Goal: Information Seeking & Learning: Learn about a topic

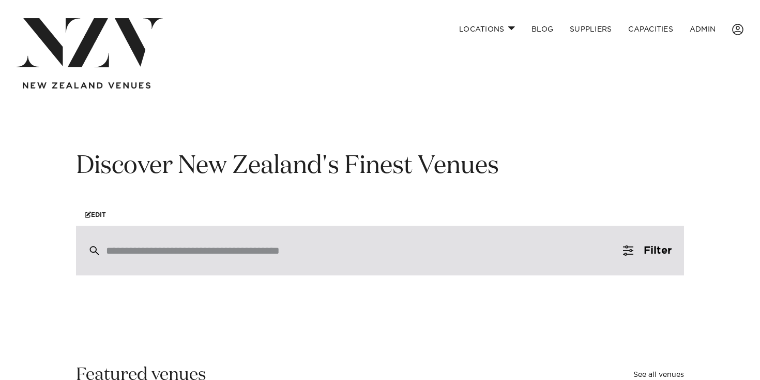
click at [200, 256] on input "search" at bounding box center [358, 250] width 504 height 11
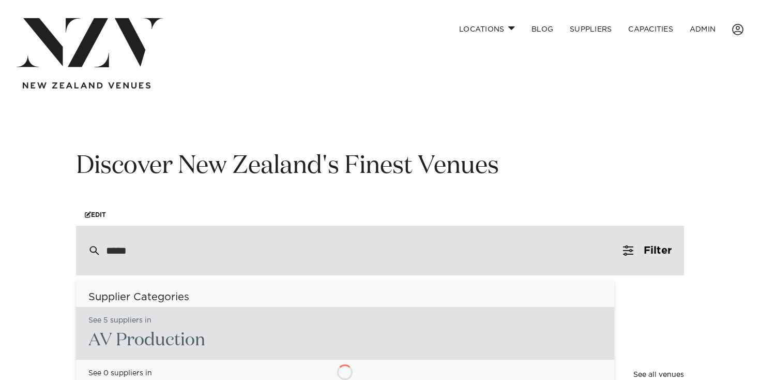
type input "******"
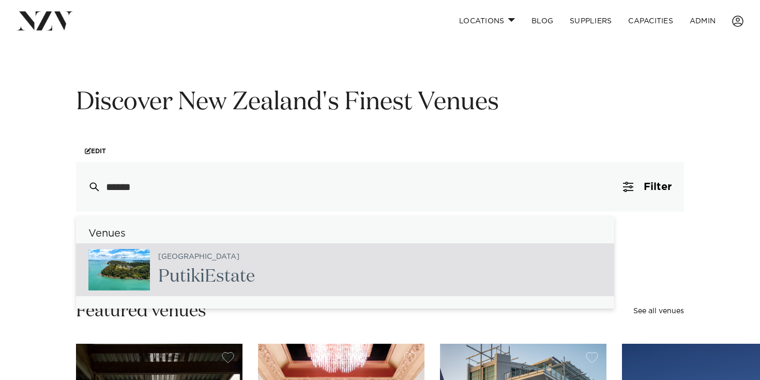
scroll to position [74, 0]
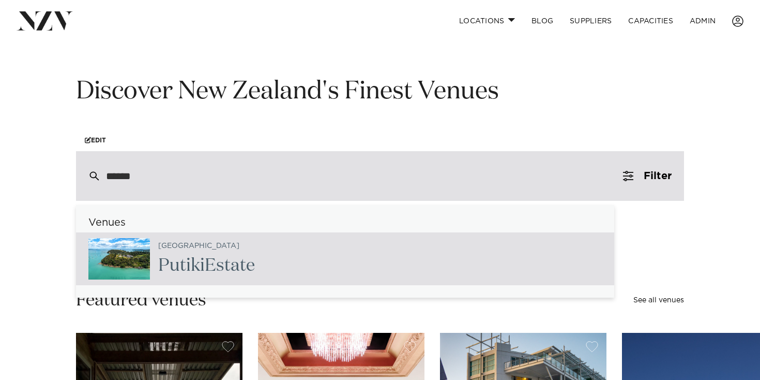
click at [206, 264] on h2 "Putiki Estate" at bounding box center [206, 265] width 97 height 23
type input "**********"
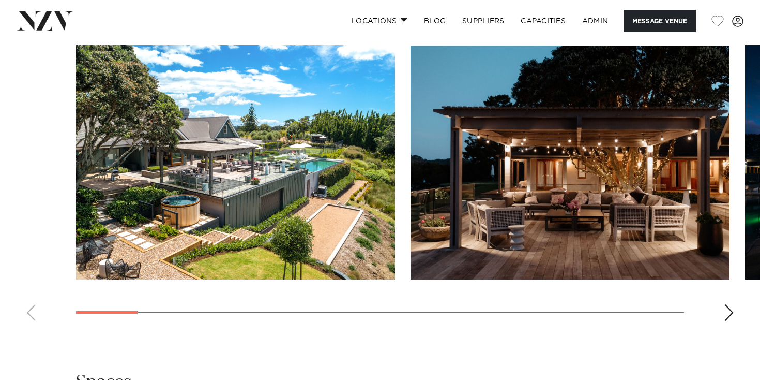
scroll to position [1007, 0]
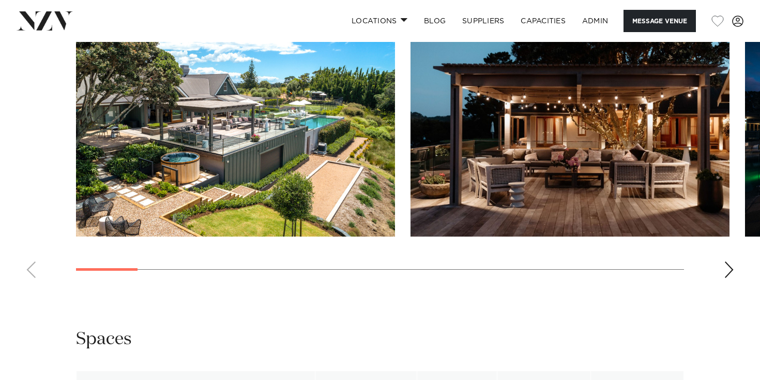
click at [730, 269] on swiper-container at bounding box center [380, 144] width 760 height 284
click at [730, 269] on div "Next slide" at bounding box center [729, 269] width 10 height 17
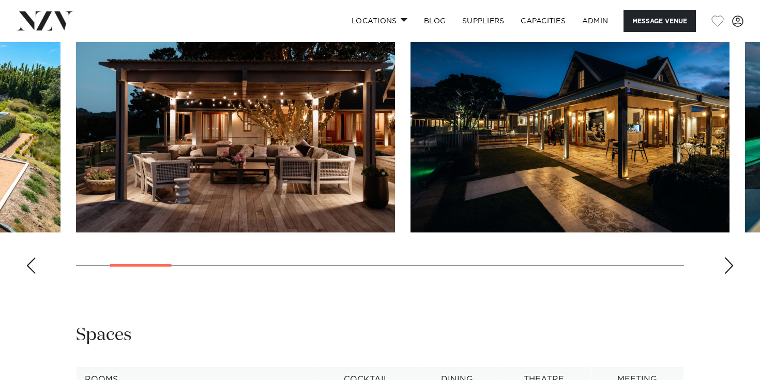
click at [730, 269] on div "Next slide" at bounding box center [729, 265] width 10 height 17
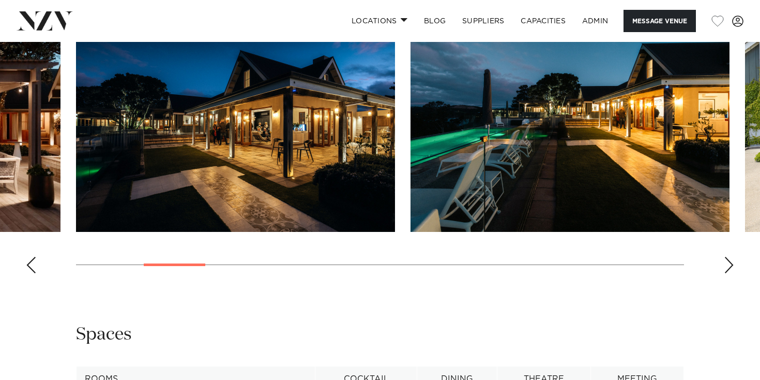
click at [730, 269] on div "Next slide" at bounding box center [729, 264] width 10 height 17
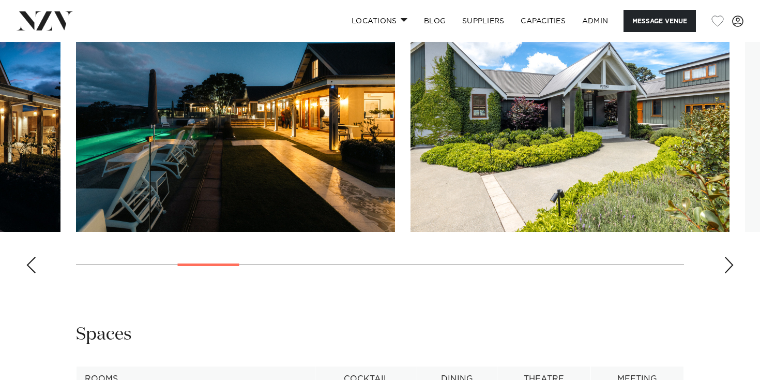
click at [730, 269] on div "Next slide" at bounding box center [729, 264] width 10 height 17
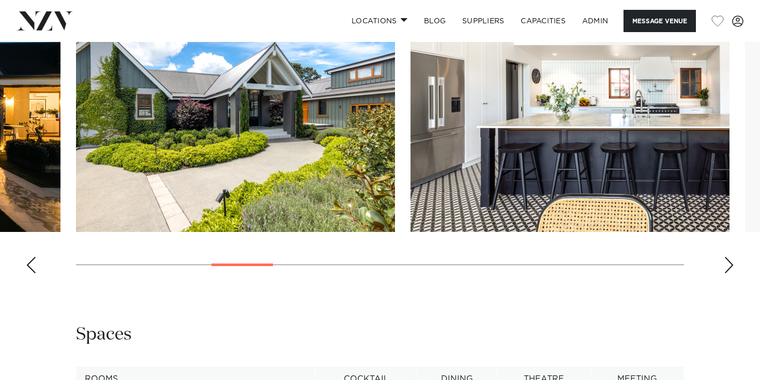
scroll to position [1010, 0]
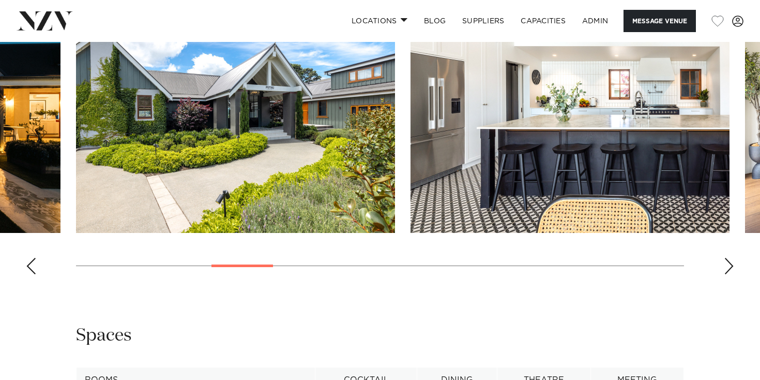
click at [730, 269] on div "Next slide" at bounding box center [729, 266] width 10 height 17
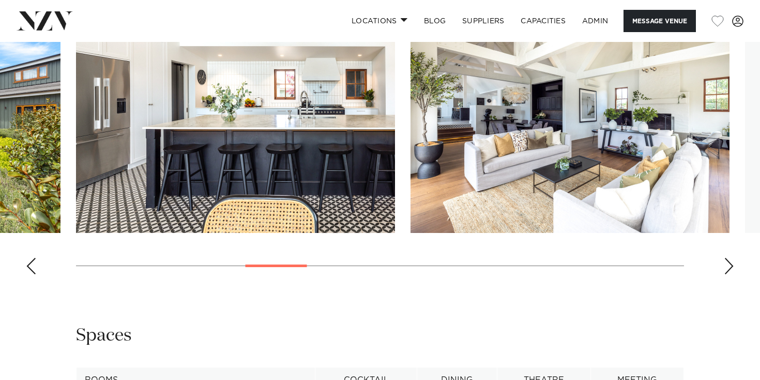
click at [730, 269] on div "Next slide" at bounding box center [729, 266] width 10 height 17
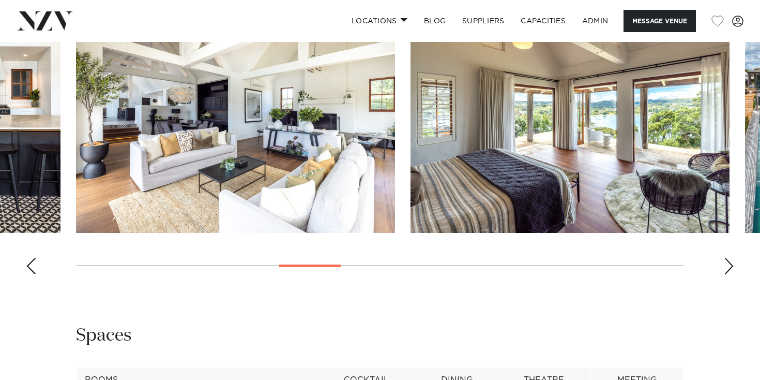
scroll to position [1012, 0]
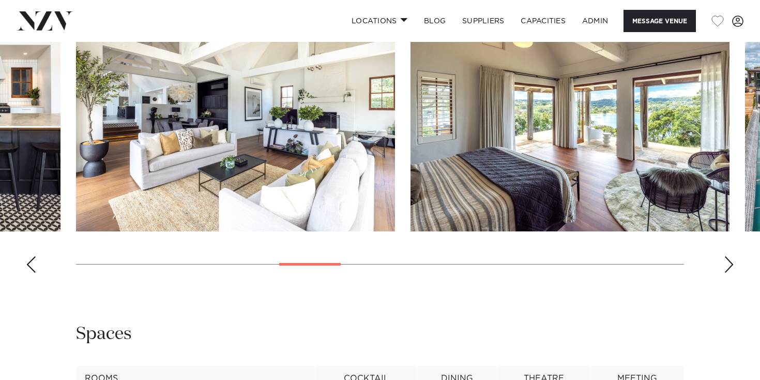
click at [730, 269] on div "Next slide" at bounding box center [729, 264] width 10 height 17
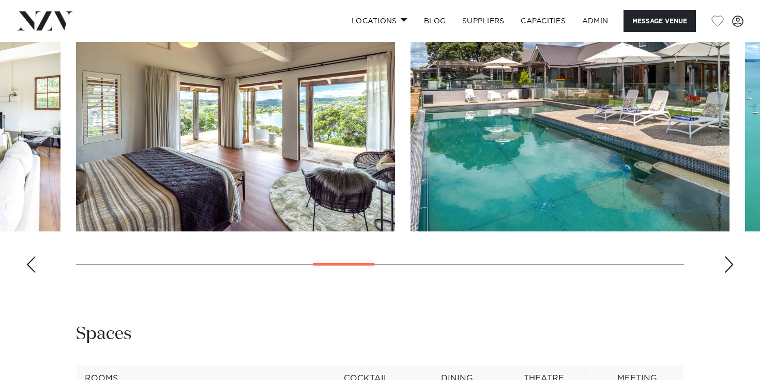
click at [730, 269] on div "Next slide" at bounding box center [729, 264] width 10 height 17
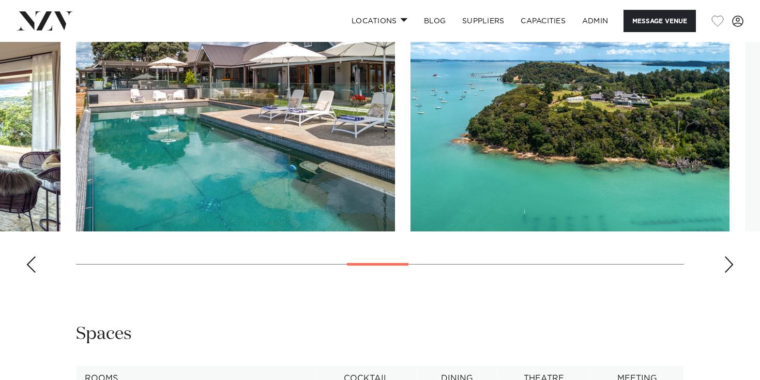
click at [730, 269] on div "Next slide" at bounding box center [729, 264] width 10 height 17
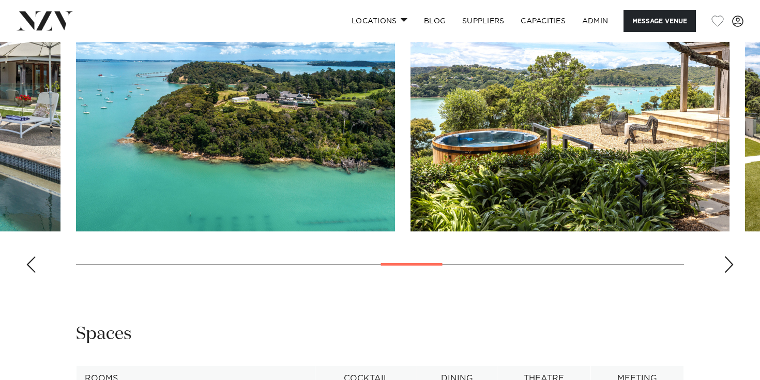
scroll to position [1008, 0]
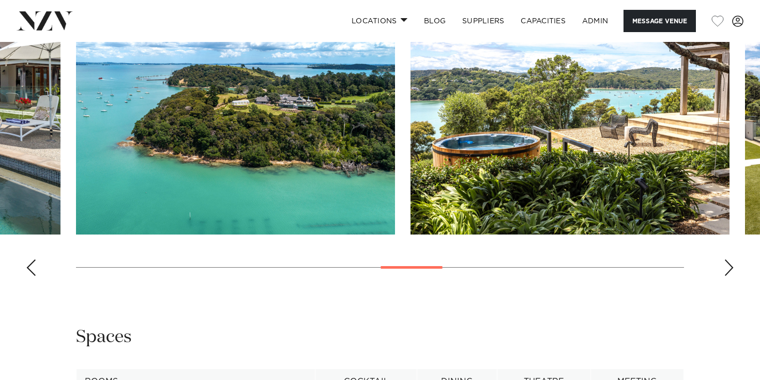
click at [730, 269] on div "Next slide" at bounding box center [729, 267] width 10 height 17
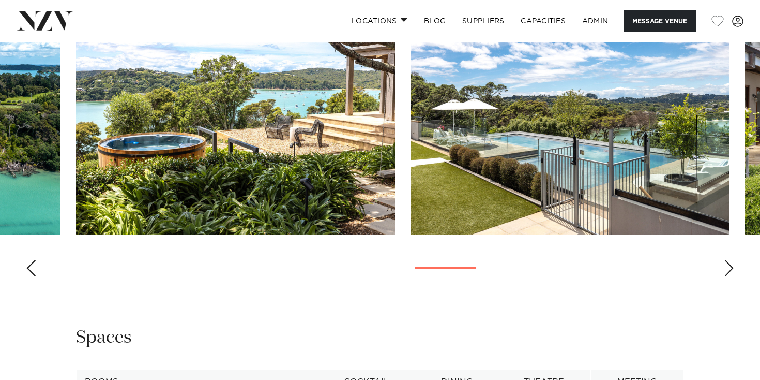
click at [730, 269] on div "Next slide" at bounding box center [729, 268] width 10 height 17
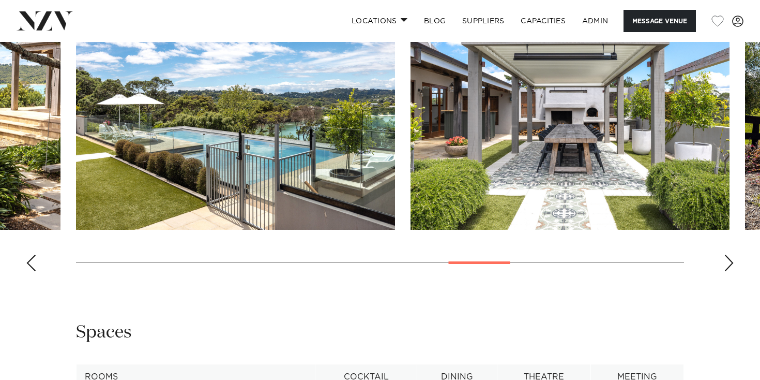
click at [730, 269] on div "Next slide" at bounding box center [729, 262] width 10 height 17
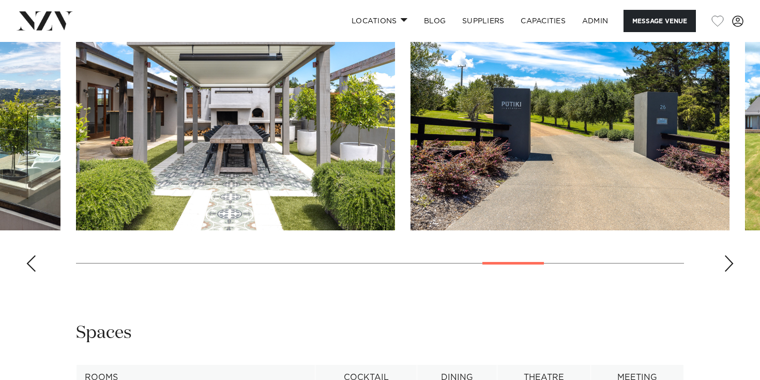
click at [730, 269] on div "Next slide" at bounding box center [729, 263] width 10 height 17
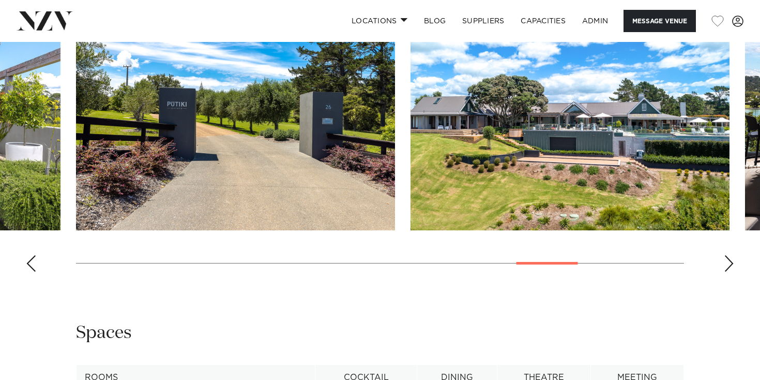
click at [730, 269] on div "Next slide" at bounding box center [729, 263] width 10 height 17
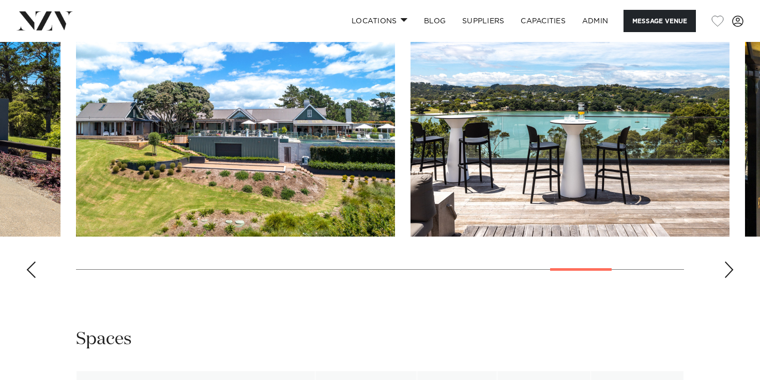
click at [730, 269] on div "Next slide" at bounding box center [729, 269] width 10 height 17
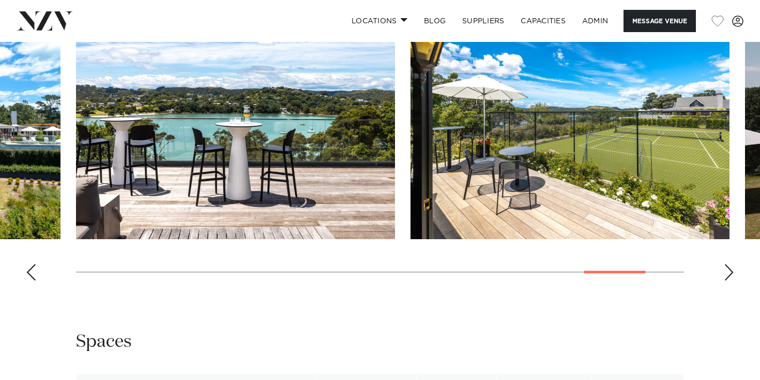
click at [730, 269] on div "Next slide" at bounding box center [729, 272] width 10 height 17
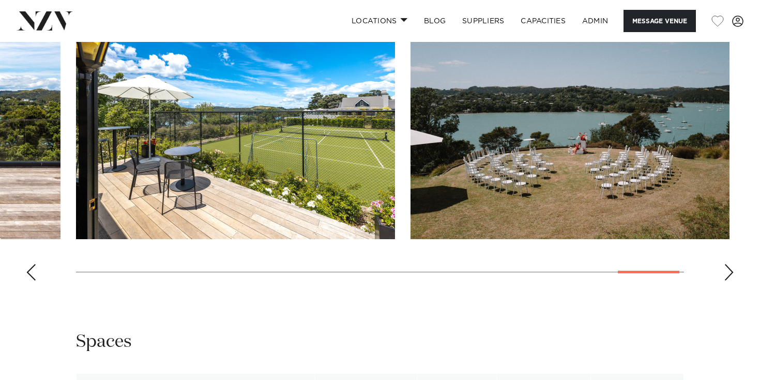
click at [730, 269] on div "Next slide" at bounding box center [729, 272] width 10 height 17
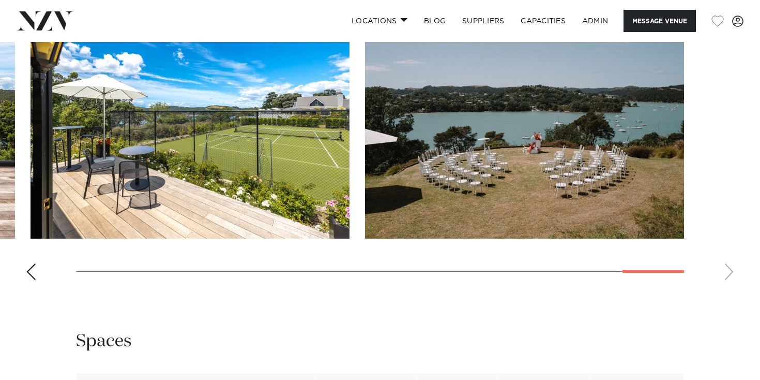
click at [14, 270] on swiper-container at bounding box center [380, 146] width 760 height 284
click at [29, 270] on div "Previous slide" at bounding box center [31, 271] width 10 height 17
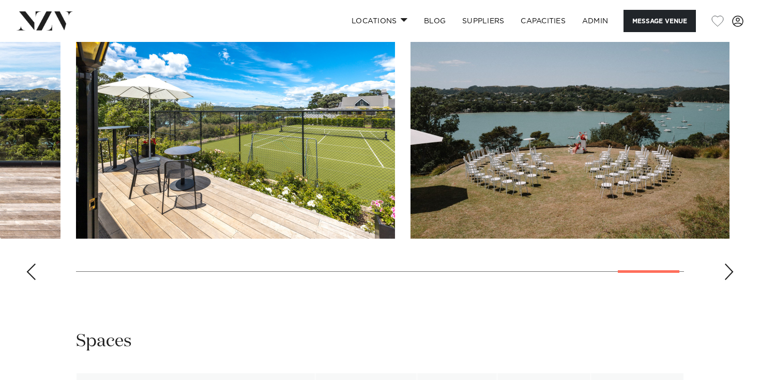
click at [29, 270] on div "Previous slide" at bounding box center [31, 271] width 10 height 17
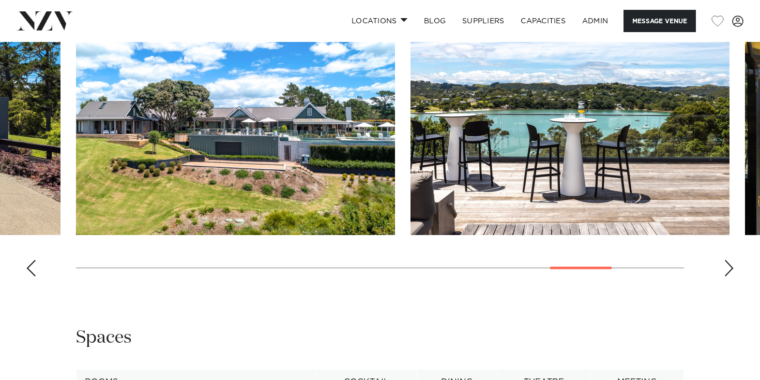
click at [29, 270] on div "Previous slide" at bounding box center [31, 268] width 10 height 17
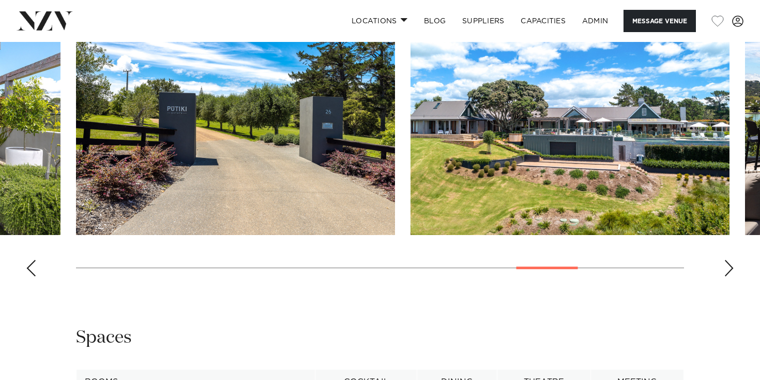
click at [29, 270] on div "Previous slide" at bounding box center [31, 268] width 10 height 17
click at [30, 270] on div "Previous slide" at bounding box center [31, 268] width 10 height 17
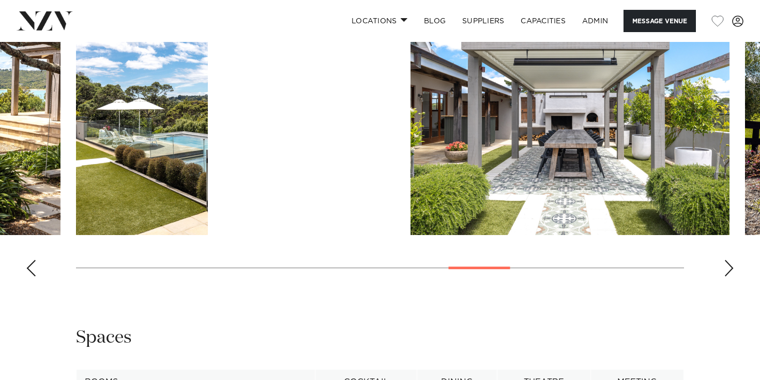
click at [30, 270] on div "Previous slide" at bounding box center [31, 268] width 10 height 17
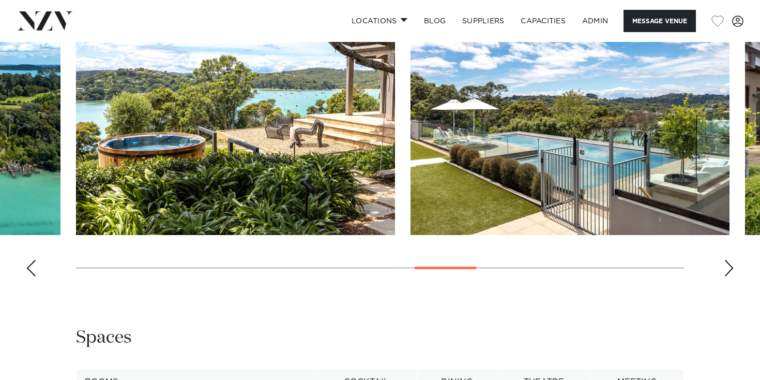
click at [30, 270] on div "Previous slide" at bounding box center [31, 268] width 10 height 17
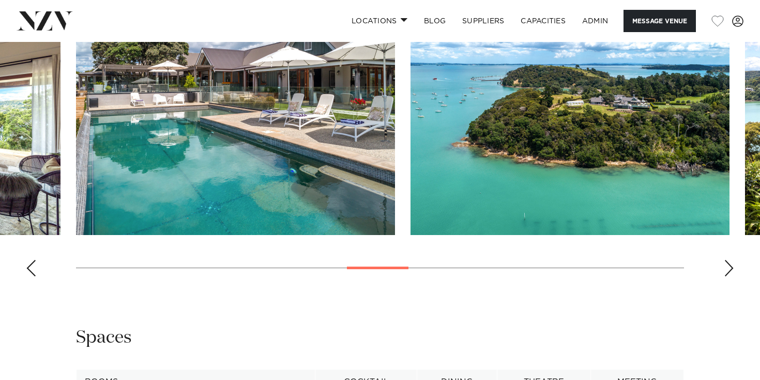
click at [30, 270] on div "Previous slide" at bounding box center [31, 268] width 10 height 17
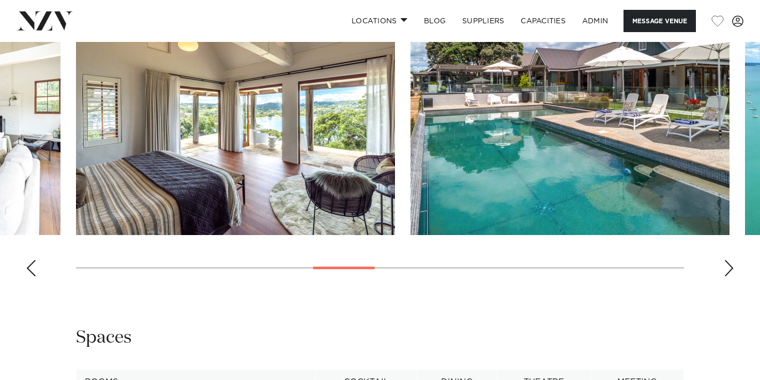
click at [30, 271] on div "Previous slide" at bounding box center [31, 268] width 10 height 17
click at [31, 271] on div "Previous slide" at bounding box center [31, 268] width 10 height 17
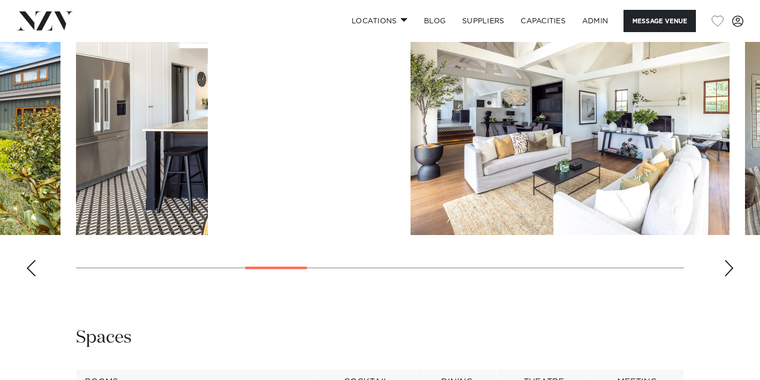
click at [31, 273] on div "Previous slide" at bounding box center [31, 268] width 10 height 17
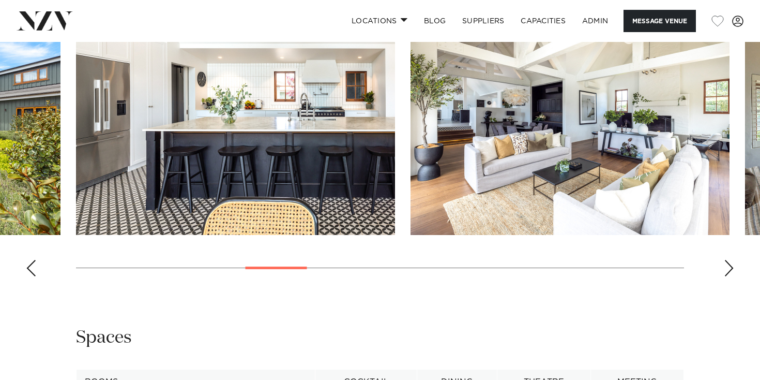
click at [31, 273] on div "Previous slide" at bounding box center [31, 268] width 10 height 17
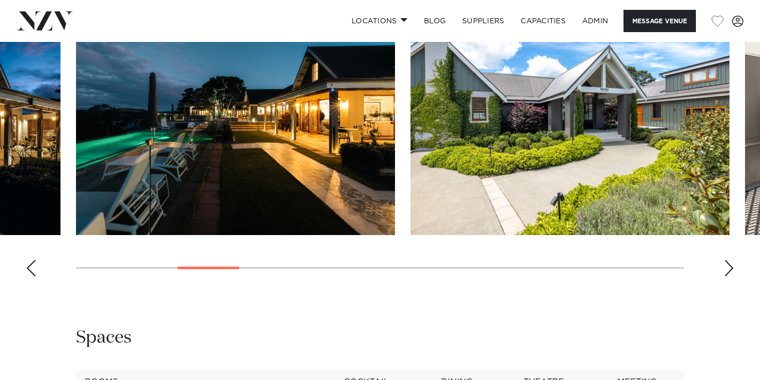
click at [31, 273] on div "Previous slide" at bounding box center [31, 268] width 10 height 17
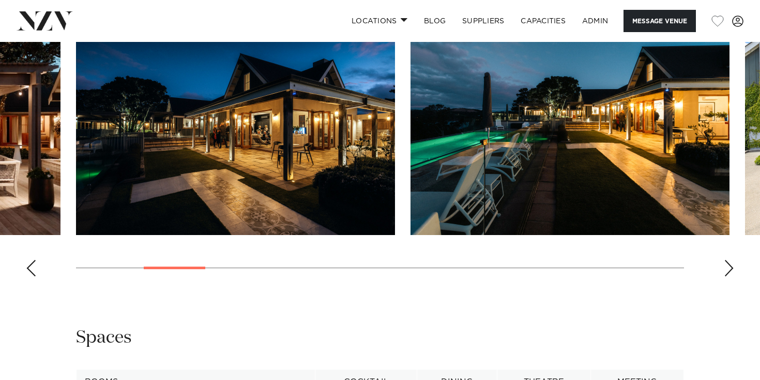
click at [31, 274] on div "Previous slide" at bounding box center [31, 268] width 10 height 17
click at [32, 274] on div "Previous slide" at bounding box center [31, 268] width 10 height 17
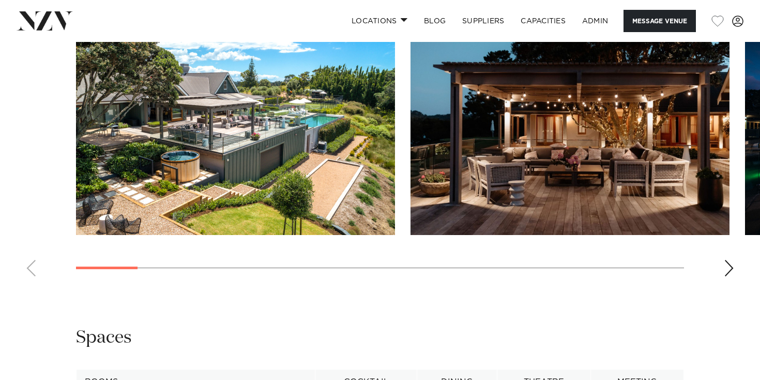
click at [32, 275] on swiper-container at bounding box center [380, 143] width 760 height 284
click at [736, 266] on swiper-container at bounding box center [380, 143] width 760 height 284
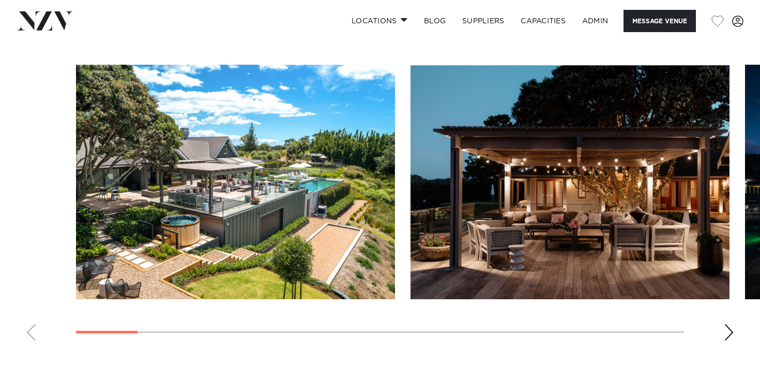
scroll to position [947, 0]
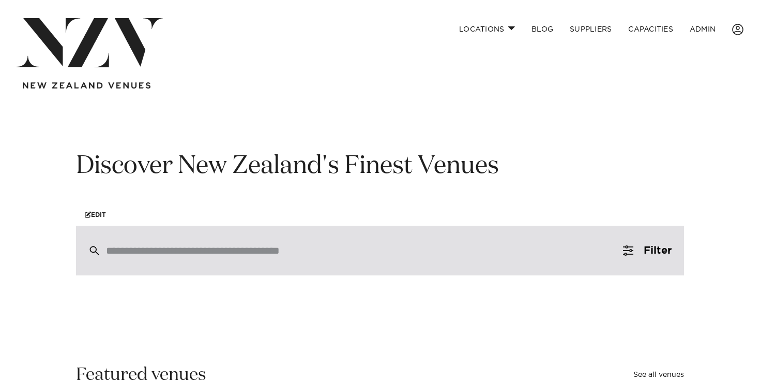
click at [120, 247] on input "search" at bounding box center [358, 250] width 504 height 11
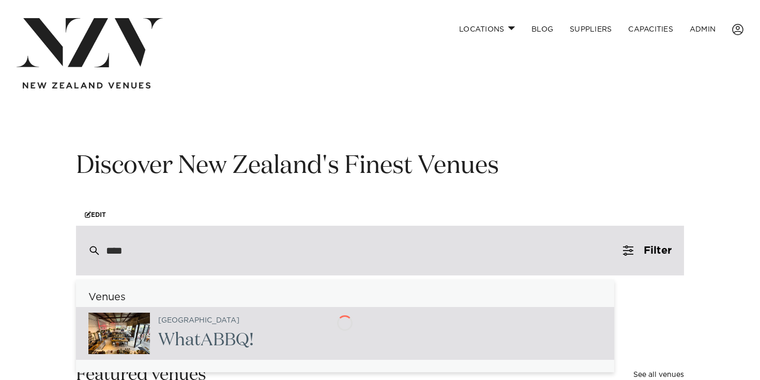
type input "****"
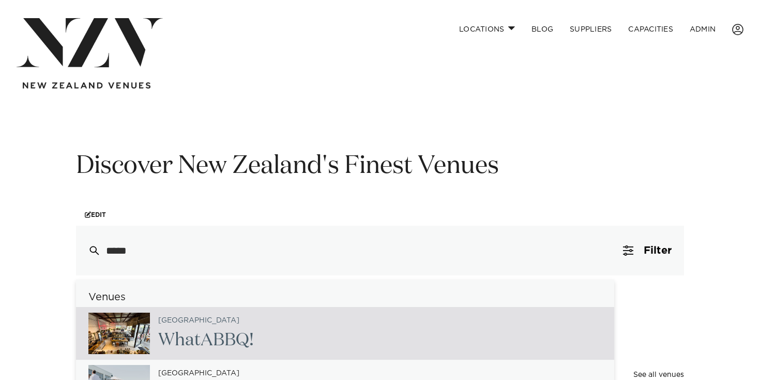
click at [175, 331] on span "What" at bounding box center [179, 340] width 42 height 18
type input "**********"
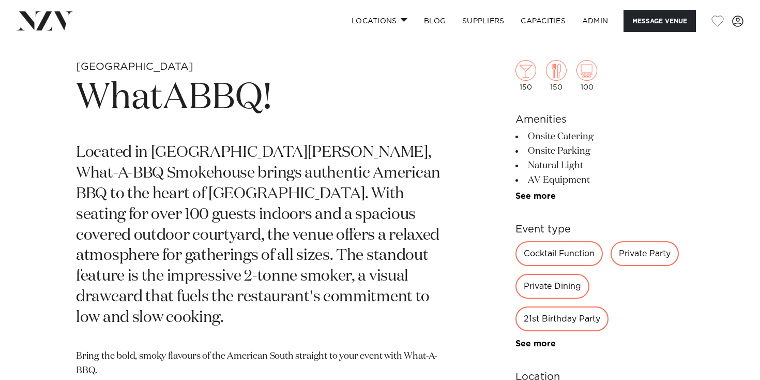
scroll to position [378, 0]
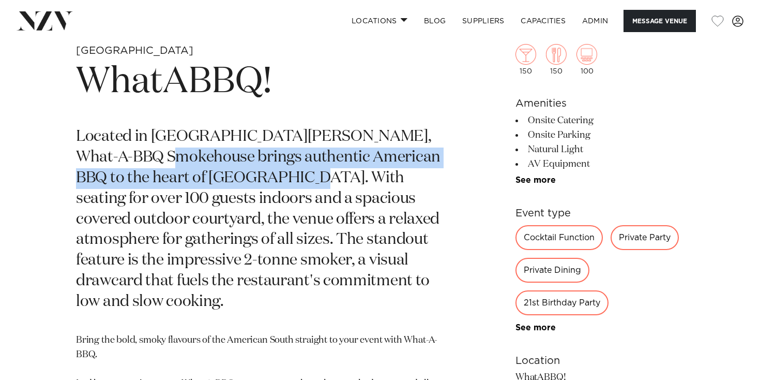
drag, startPoint x: 165, startPoint y: 164, endPoint x: 298, endPoint y: 186, distance: 134.7
click at [292, 184] on p "Located in New Lynn, What-A-BBQ Smokehouse brings authentic American BBQ to the…" at bounding box center [259, 220] width 366 height 186
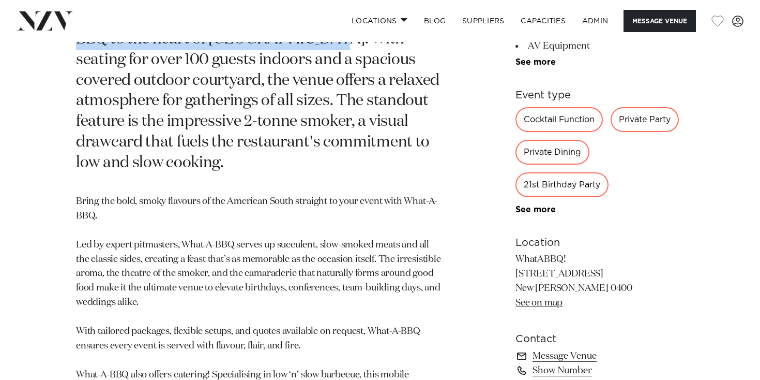
scroll to position [463, 0]
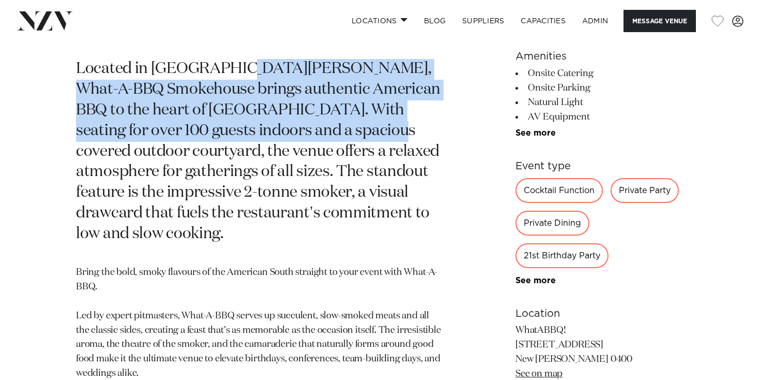
drag, startPoint x: 264, startPoint y: 84, endPoint x: 354, endPoint y: 130, distance: 101.5
click at [354, 130] on p "Located in New Lynn, What-A-BBQ Smokehouse brings authentic American BBQ to the…" at bounding box center [259, 152] width 366 height 186
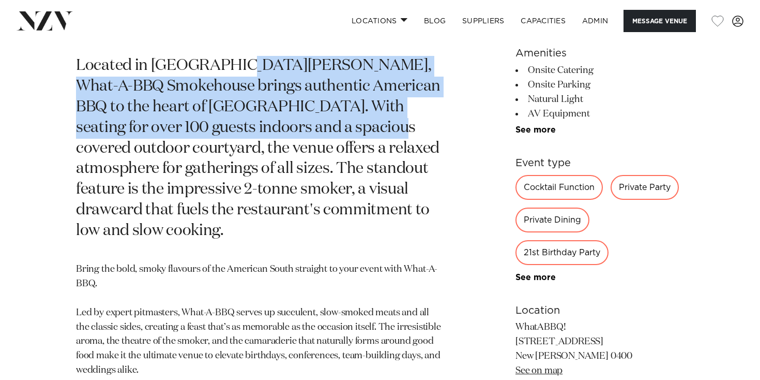
click at [354, 130] on p "Located in New Lynn, What-A-BBQ Smokehouse brings authentic American BBQ to the…" at bounding box center [259, 149] width 366 height 186
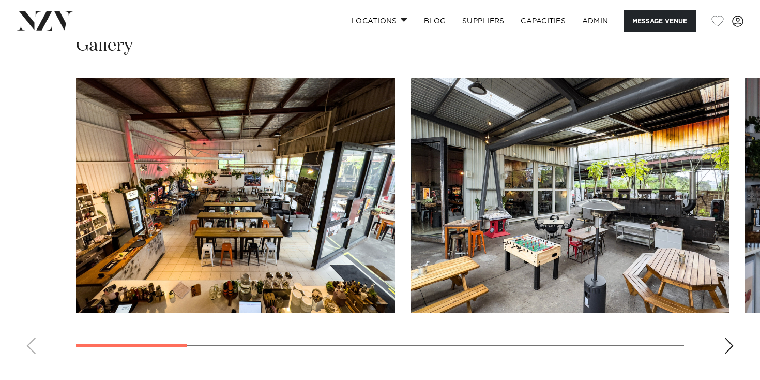
scroll to position [963, 0]
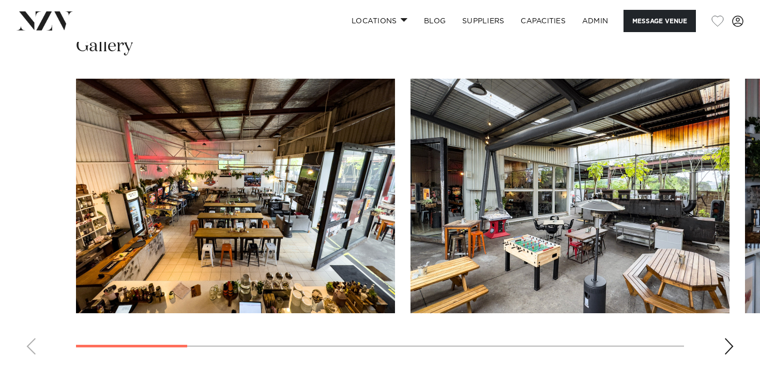
click at [725, 346] on div "Next slide" at bounding box center [729, 346] width 10 height 17
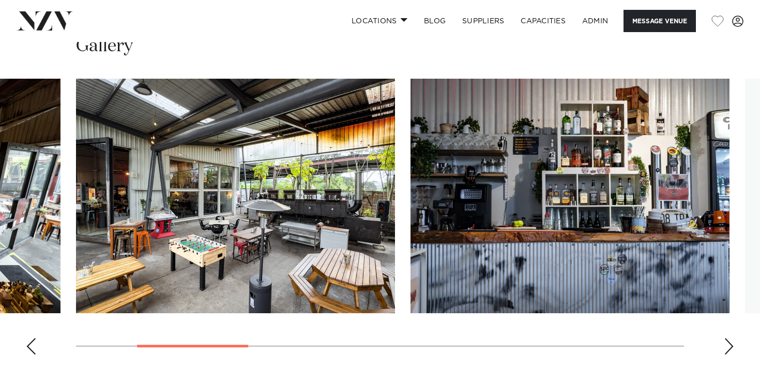
click at [725, 346] on div "Next slide" at bounding box center [729, 346] width 10 height 17
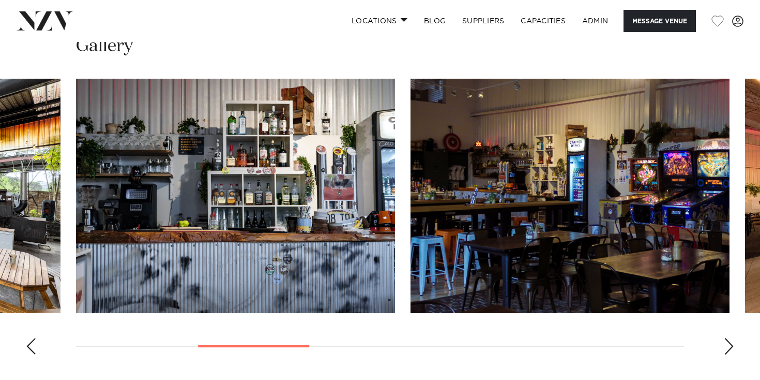
click at [725, 346] on div "Next slide" at bounding box center [729, 346] width 10 height 17
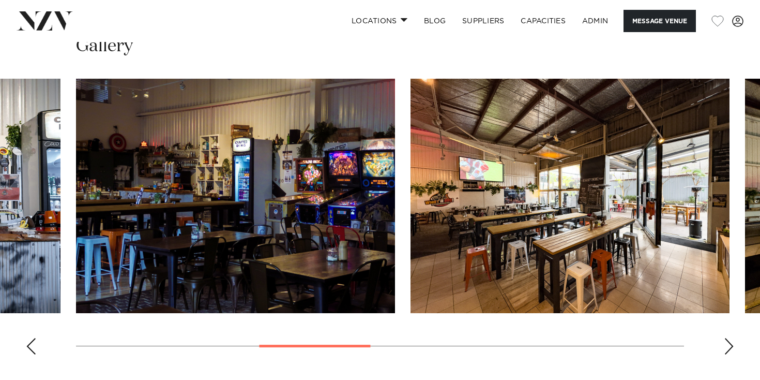
click at [725, 346] on div "Next slide" at bounding box center [729, 346] width 10 height 17
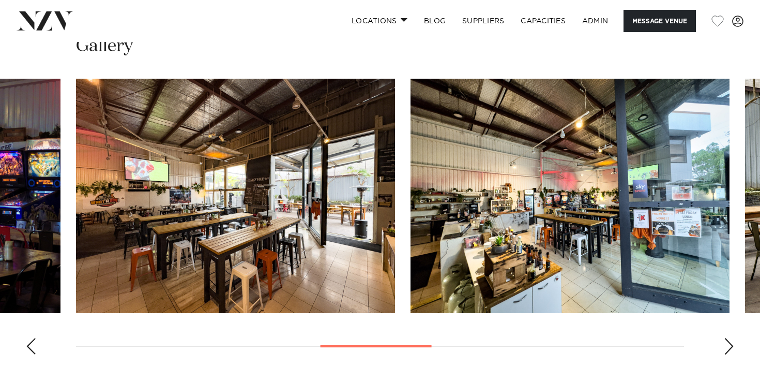
click at [725, 346] on div "Next slide" at bounding box center [729, 346] width 10 height 17
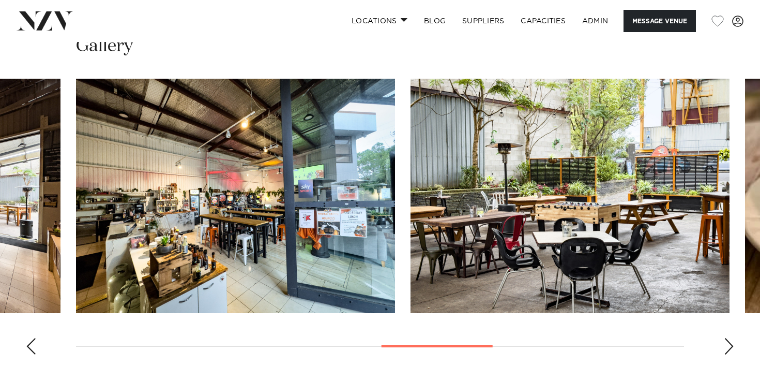
click at [725, 346] on div "Next slide" at bounding box center [729, 346] width 10 height 17
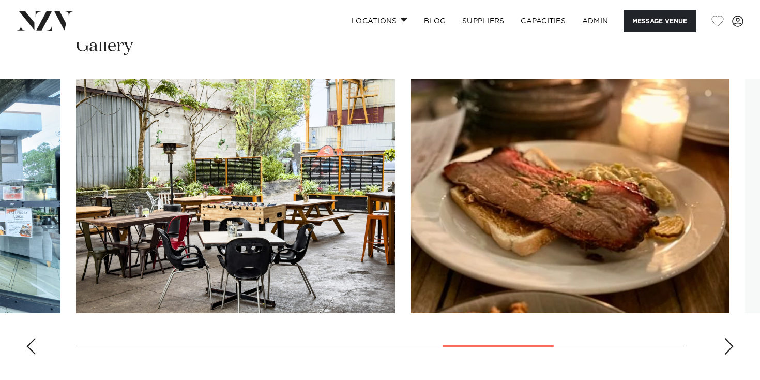
click at [725, 346] on div "Next slide" at bounding box center [729, 346] width 10 height 17
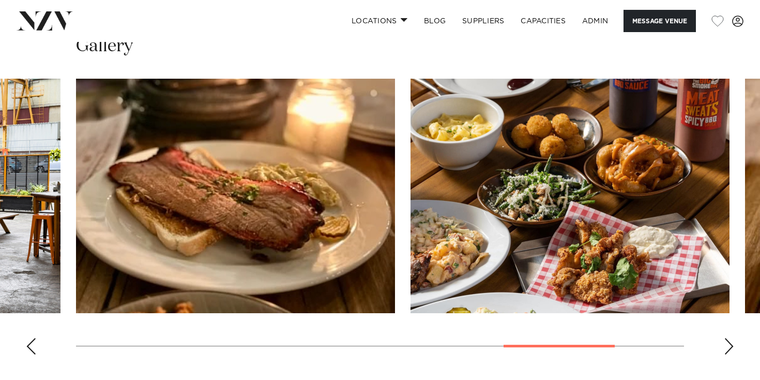
click at [725, 346] on div "Next slide" at bounding box center [729, 346] width 10 height 17
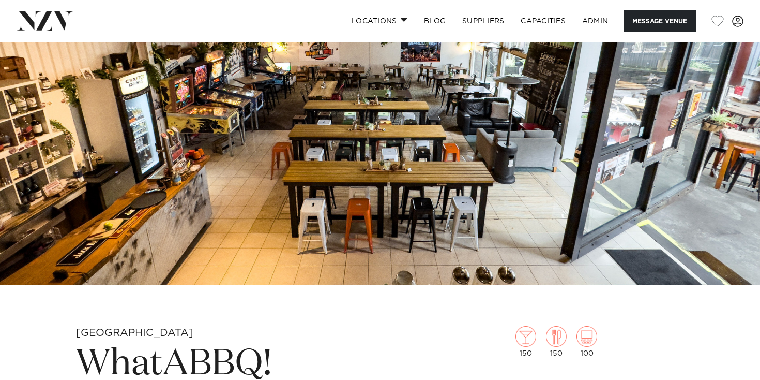
scroll to position [0, 0]
